Goal: Information Seeking & Learning: Check status

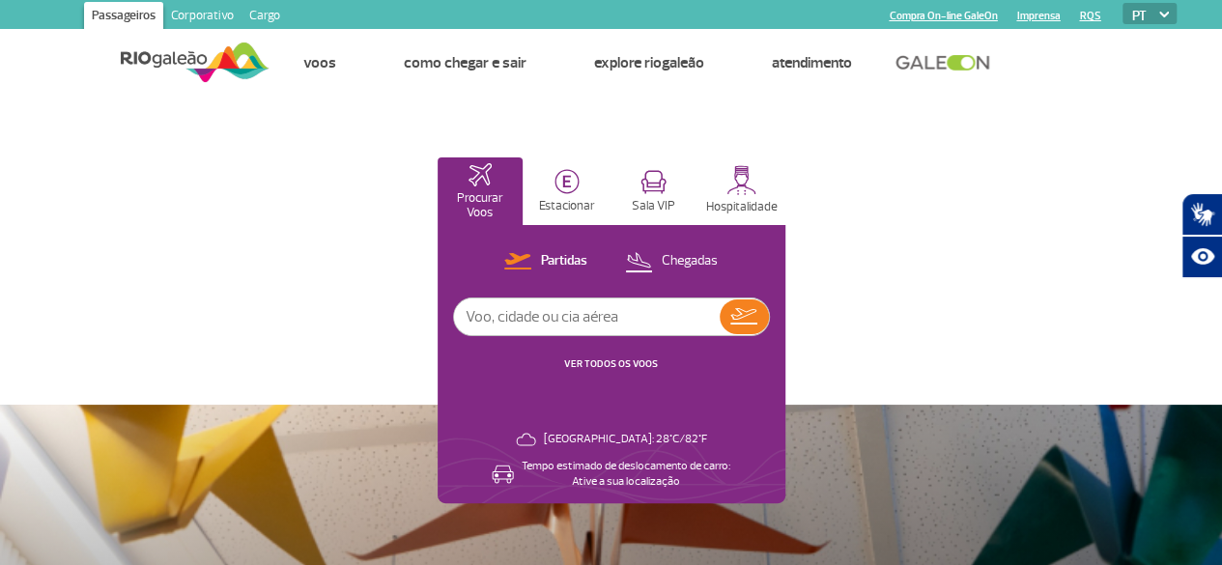
click at [720, 325] on input "text" at bounding box center [587, 317] width 266 height 37
type input "fortaleza"
click at [757, 312] on img at bounding box center [743, 316] width 27 height 16
click at [770, 354] on div "Partidas Chegadas VER TODOS OS VOOS" at bounding box center [611, 320] width 317 height 143
click at [770, 355] on div "Partidas Chegadas VER TODOS OS VOOS" at bounding box center [611, 320] width 317 height 143
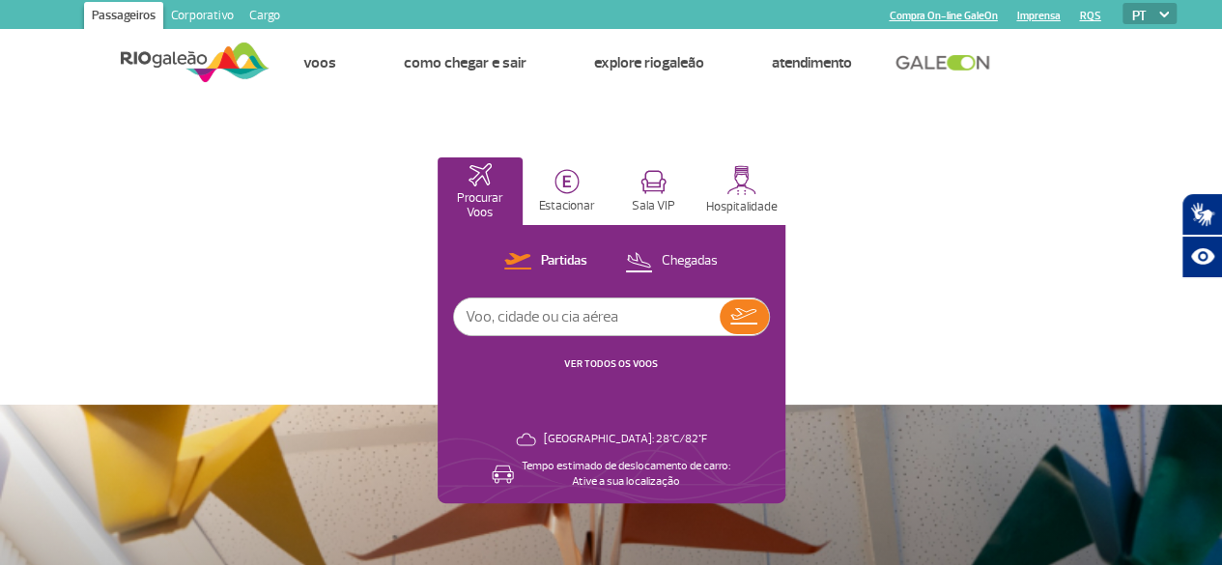
click at [658, 357] on link "VER TODOS OS VOOS" at bounding box center [611, 363] width 94 height 13
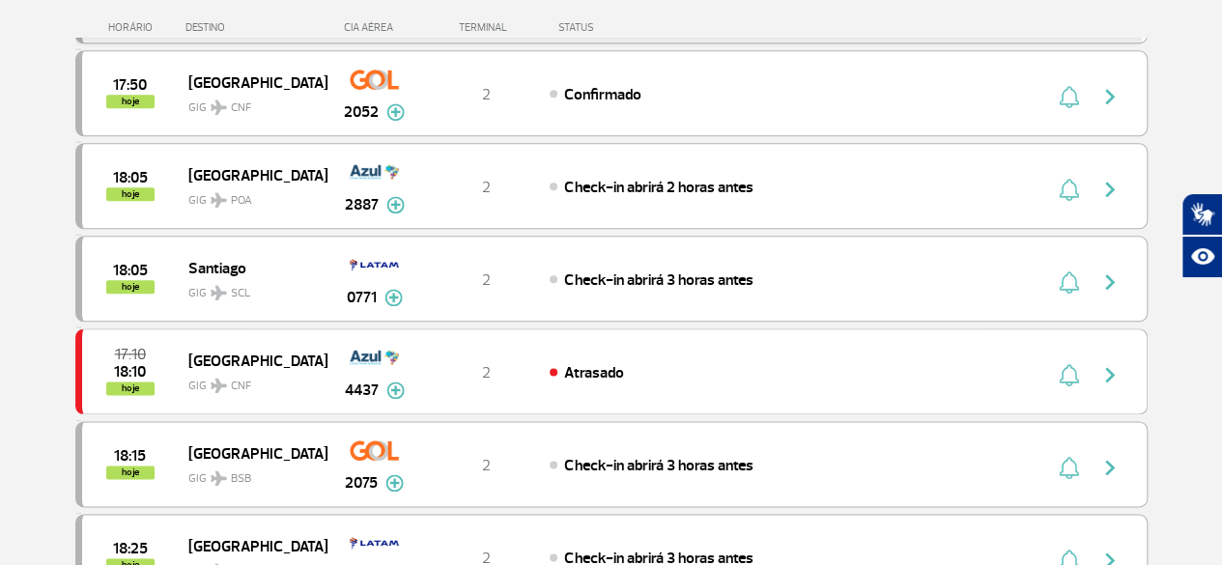
scroll to position [1063, 0]
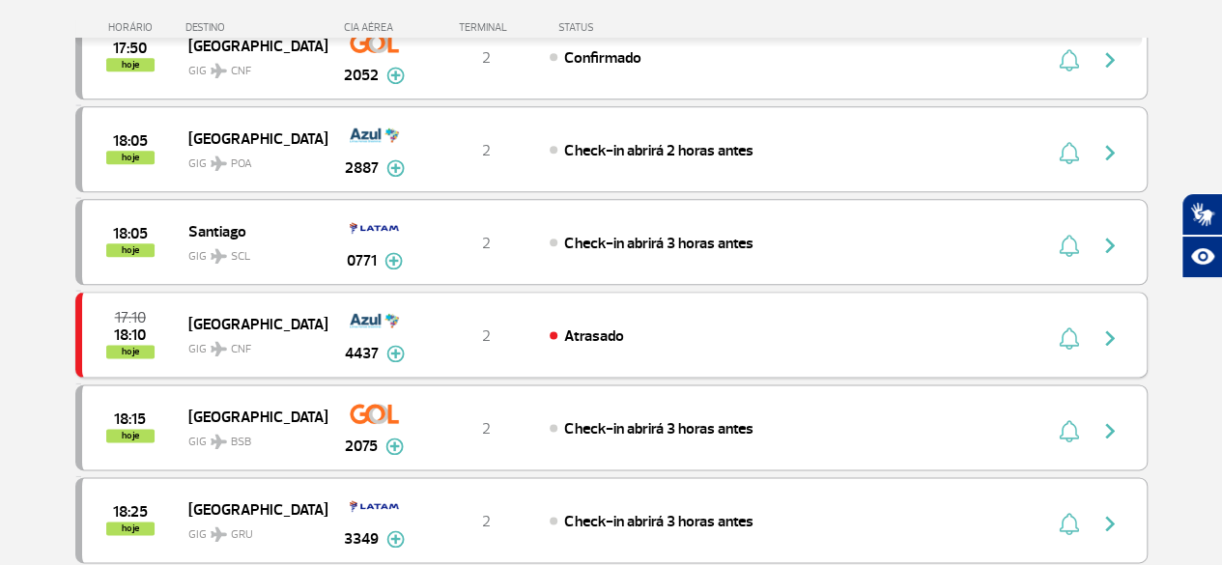
click at [1107, 327] on img "button" at bounding box center [1110, 338] width 23 height 23
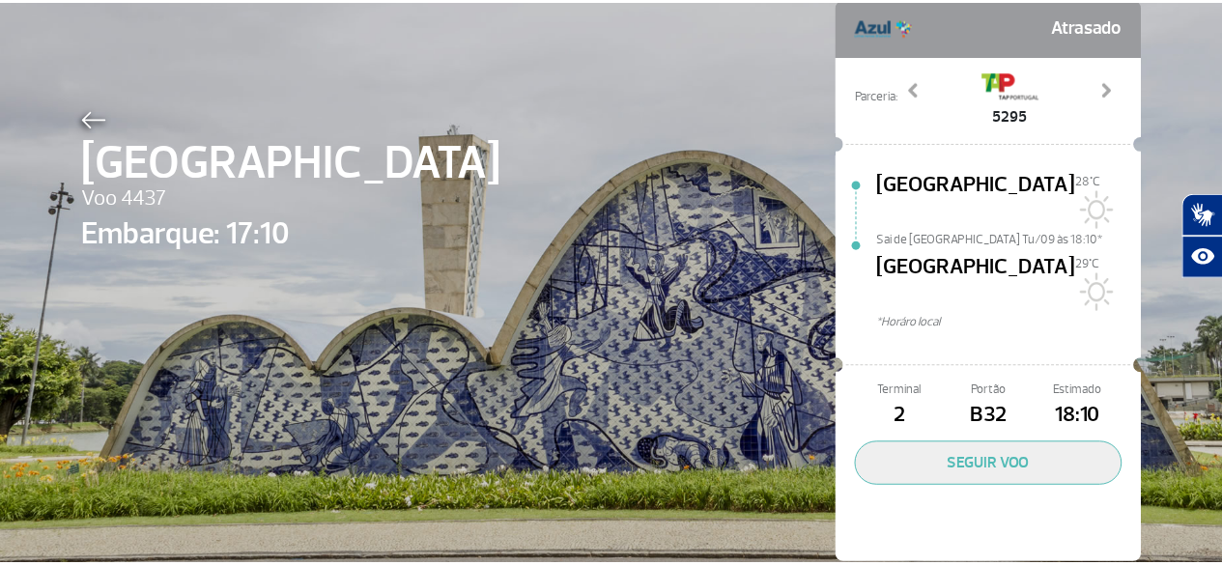
scroll to position [110, 0]
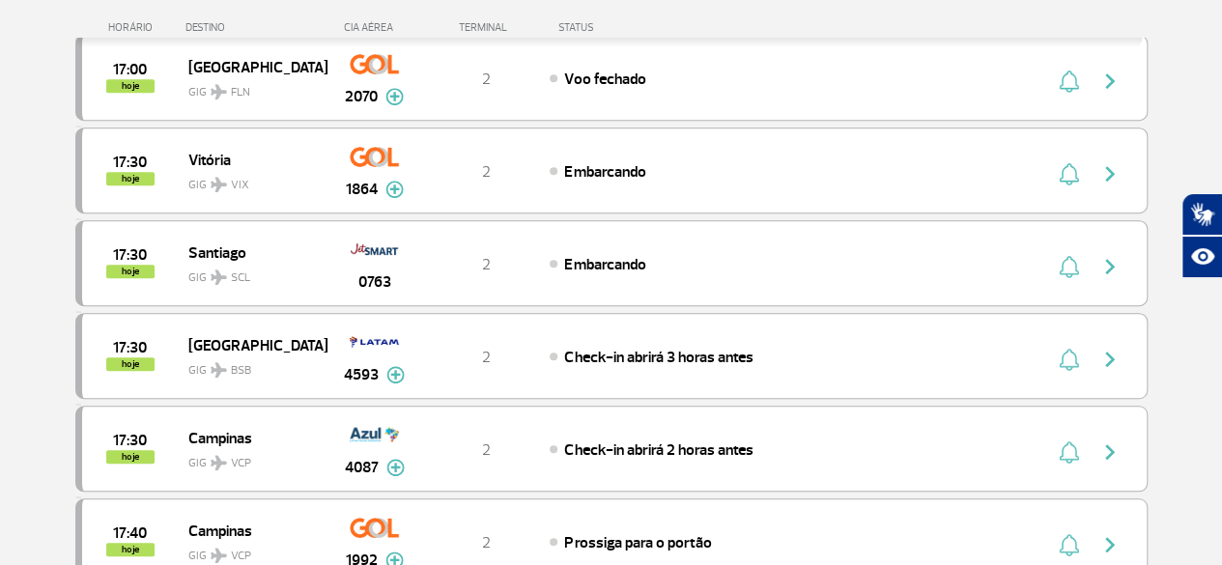
scroll to position [580, 0]
